Goal: Transaction & Acquisition: Purchase product/service

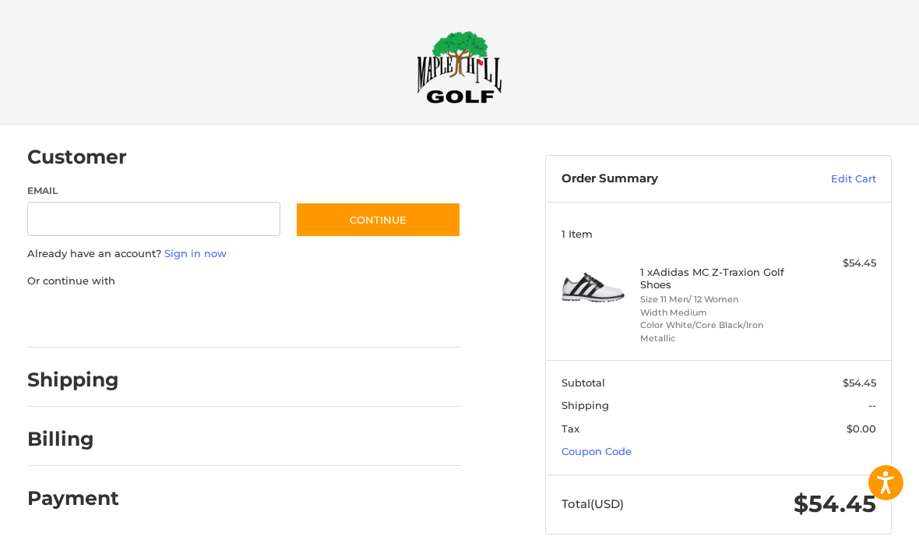
scroll to position [14, 0]
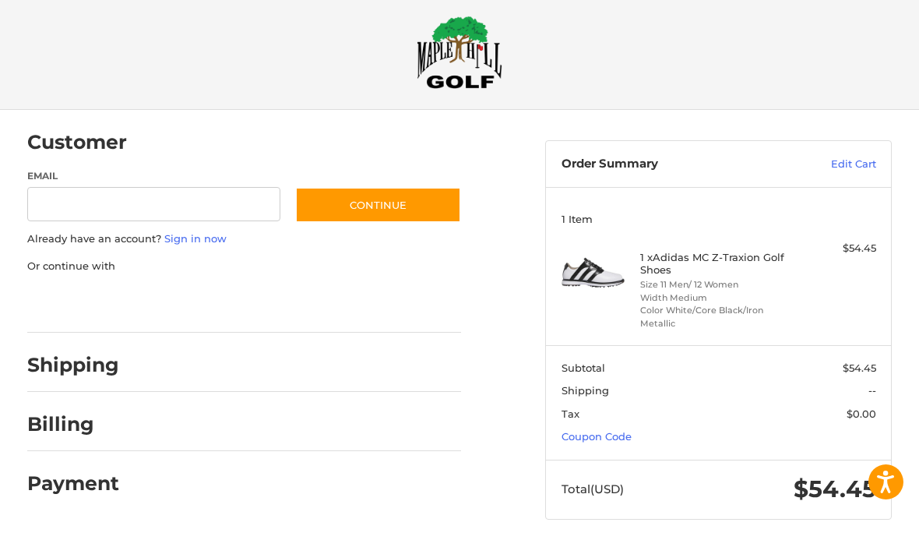
click at [625, 434] on link "Coupon Code" at bounding box center [597, 437] width 70 height 12
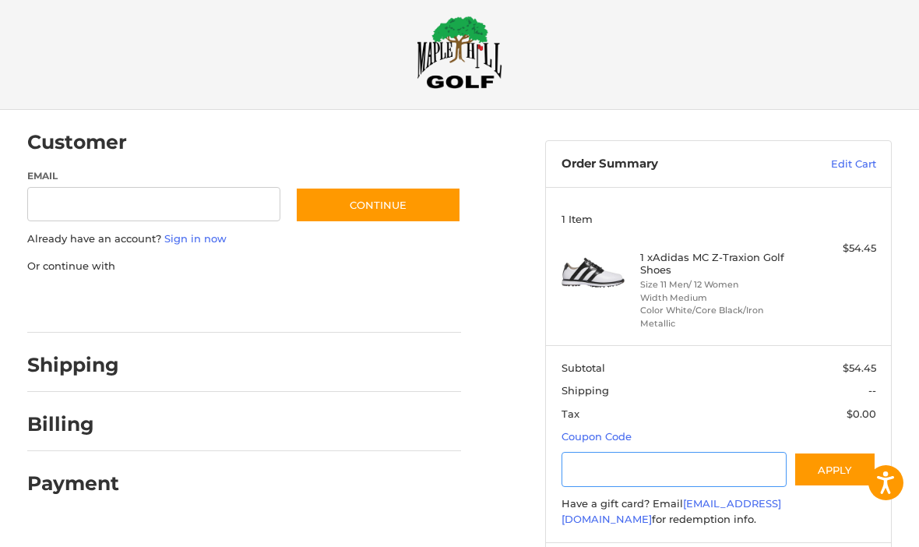
click at [632, 470] on input "Gift Certificate or Coupon Code" at bounding box center [674, 469] width 225 height 35
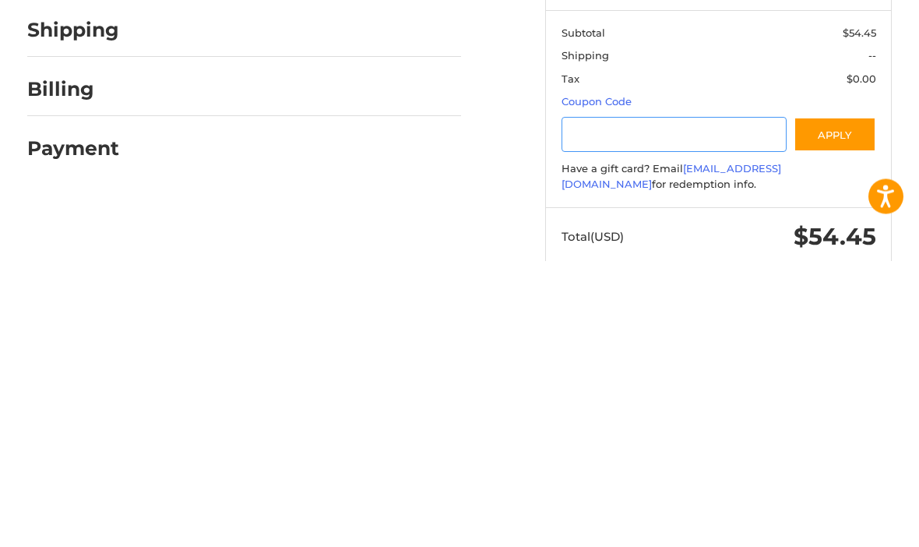
scroll to position [95, 0]
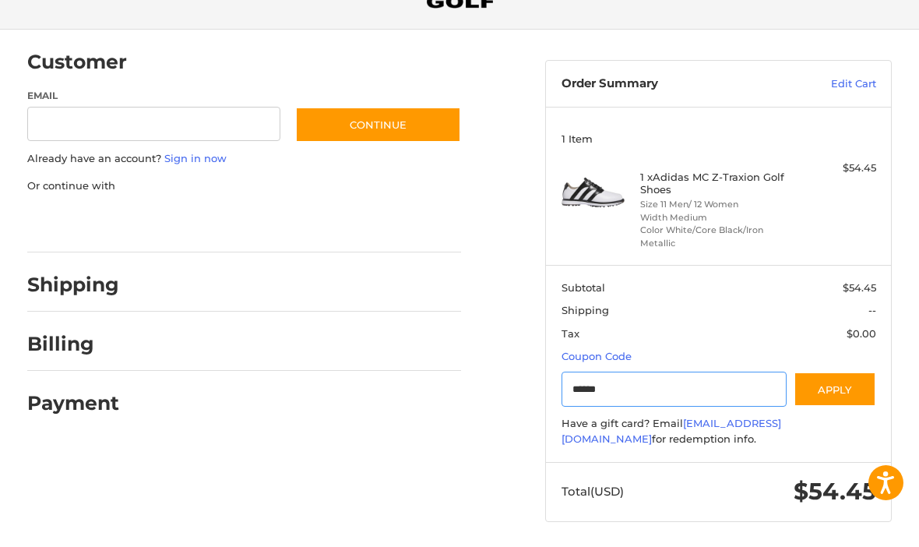
type input "******"
click at [839, 393] on button "Apply" at bounding box center [835, 389] width 83 height 35
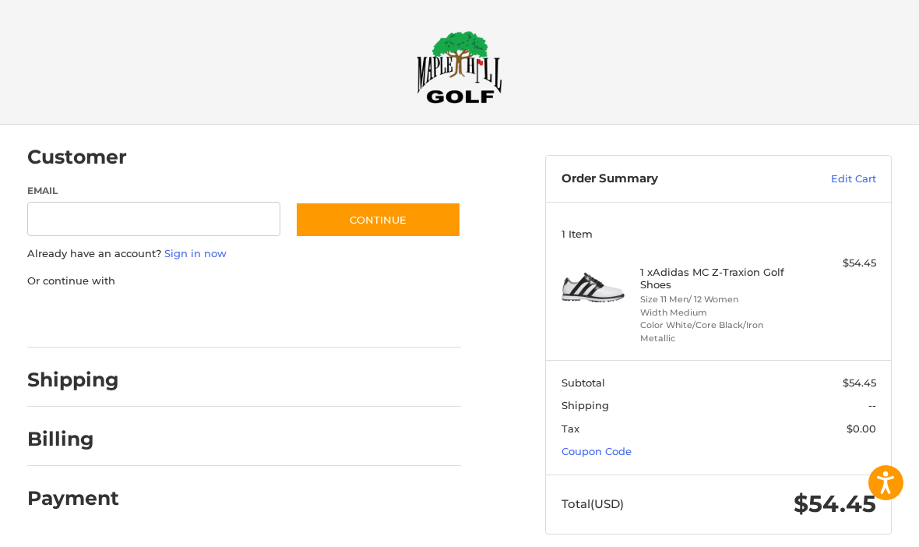
scroll to position [14, 0]
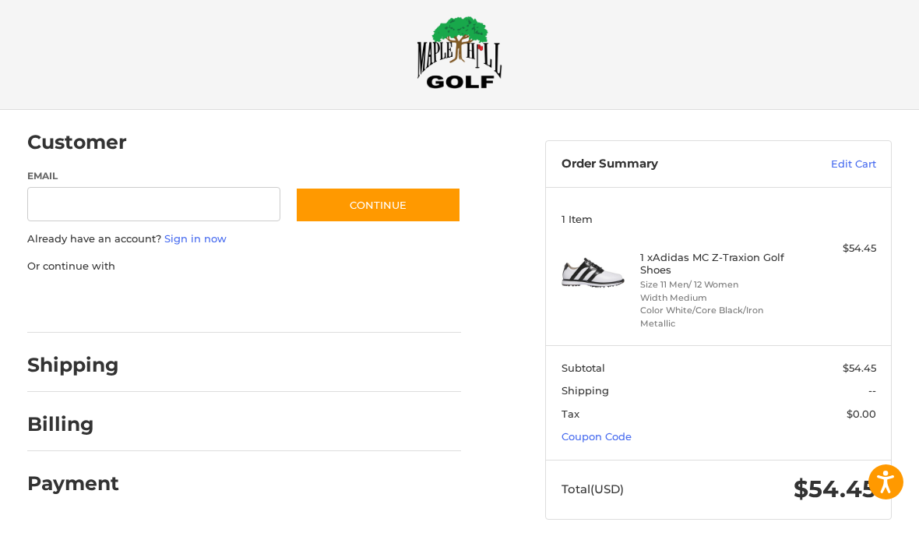
click at [625, 422] on section "Subtotal $54.45 Shipping -- Tax $0.00 Coupon Code" at bounding box center [718, 403] width 345 height 115
click at [621, 433] on link "Coupon Code" at bounding box center [597, 437] width 70 height 12
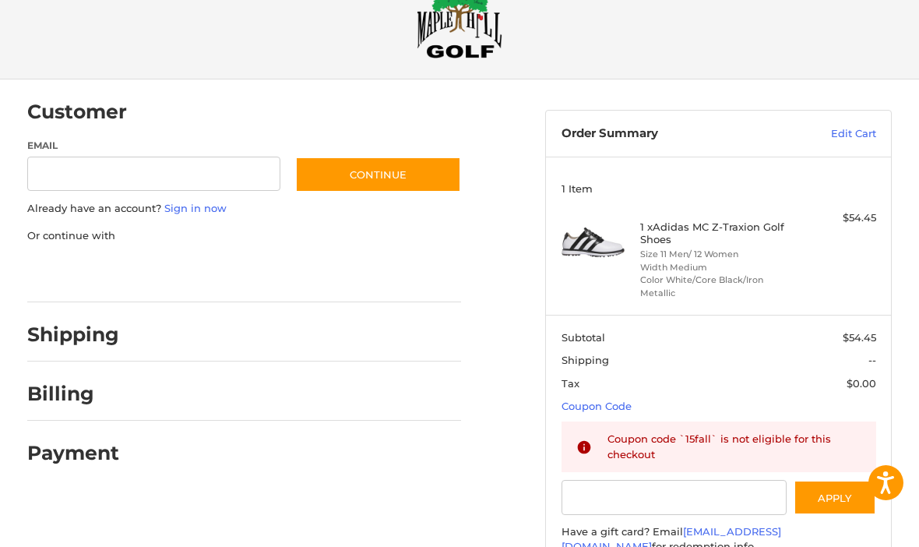
scroll to position [99, 0]
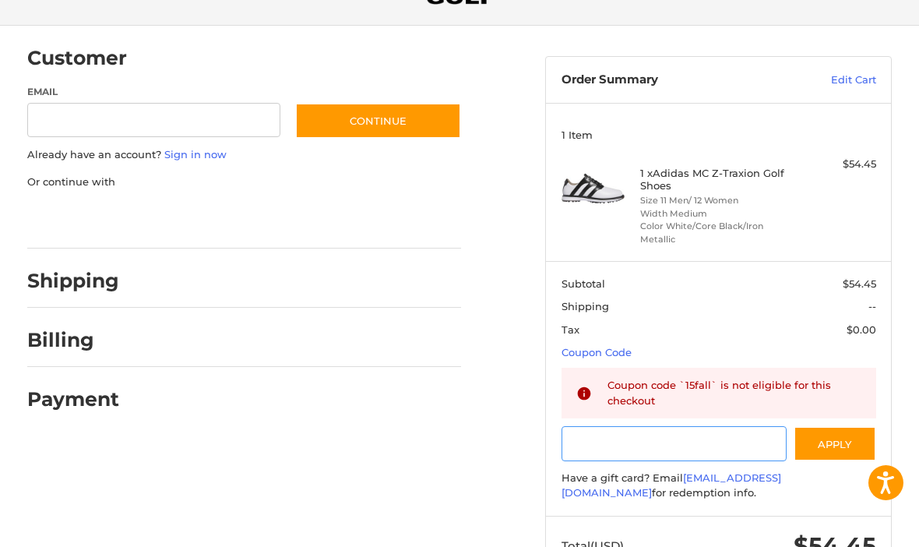
click at [648, 444] on input "Gift Certificate or Coupon Code" at bounding box center [674, 443] width 225 height 35
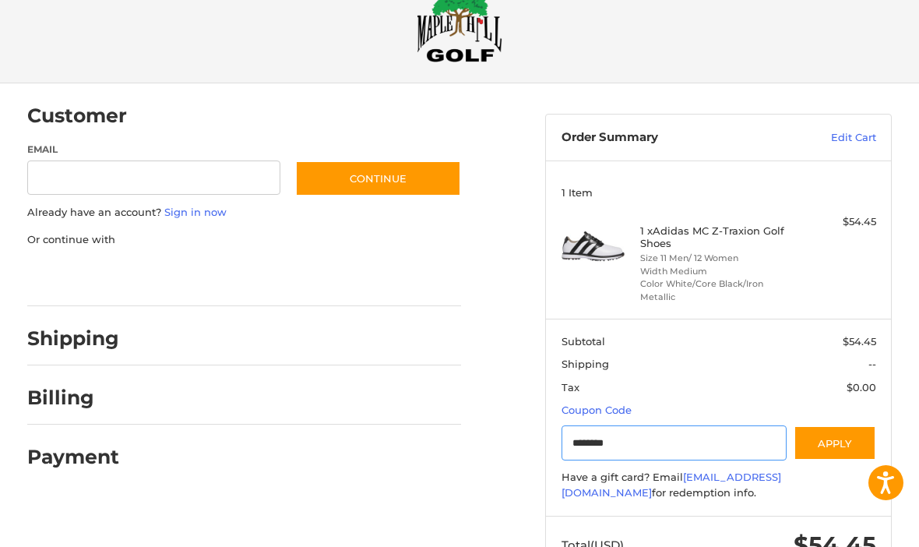
type input "********"
click at [858, 439] on button "Apply" at bounding box center [835, 442] width 83 height 35
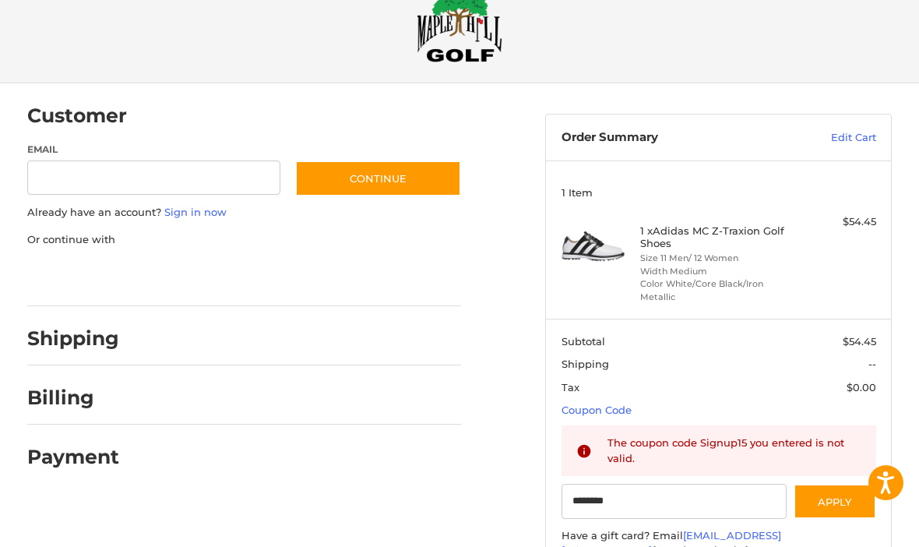
scroll to position [0, 0]
